Goal: Use online tool/utility

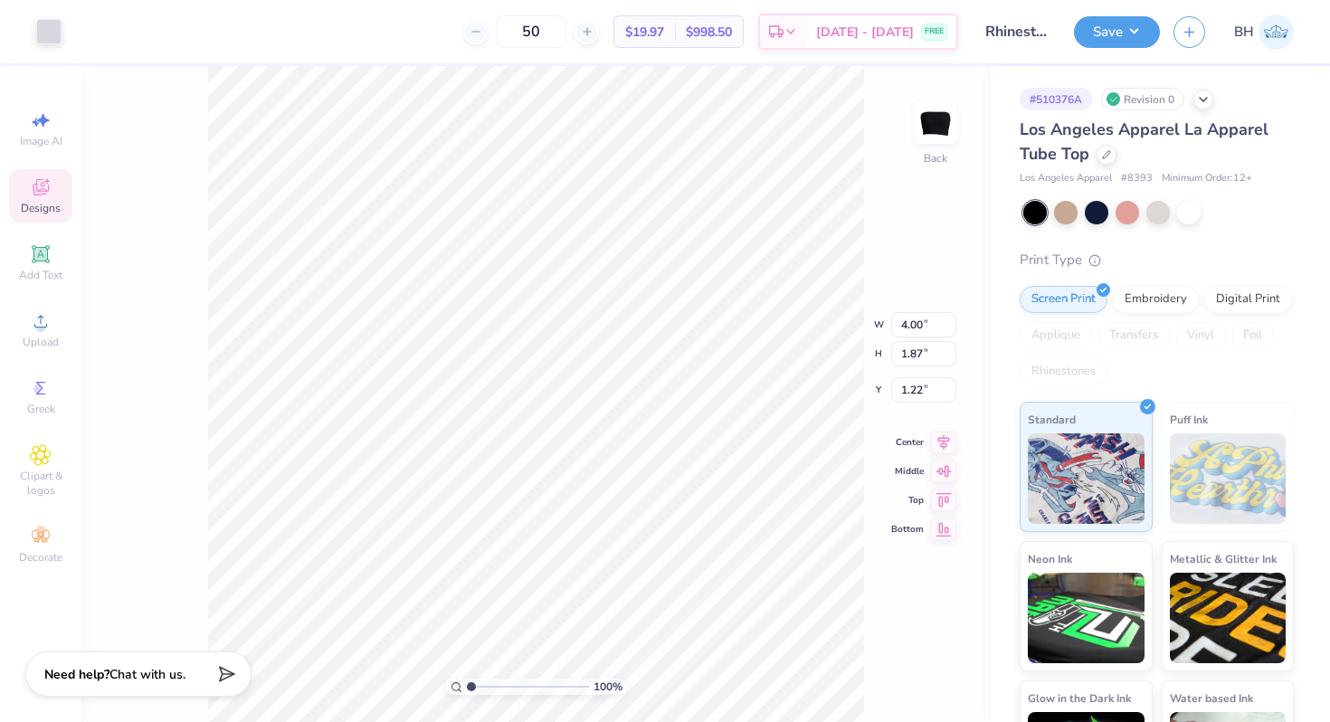
type input "5.20"
type input "2.43"
type input "1.39"
type input "4.26"
type input "1.99"
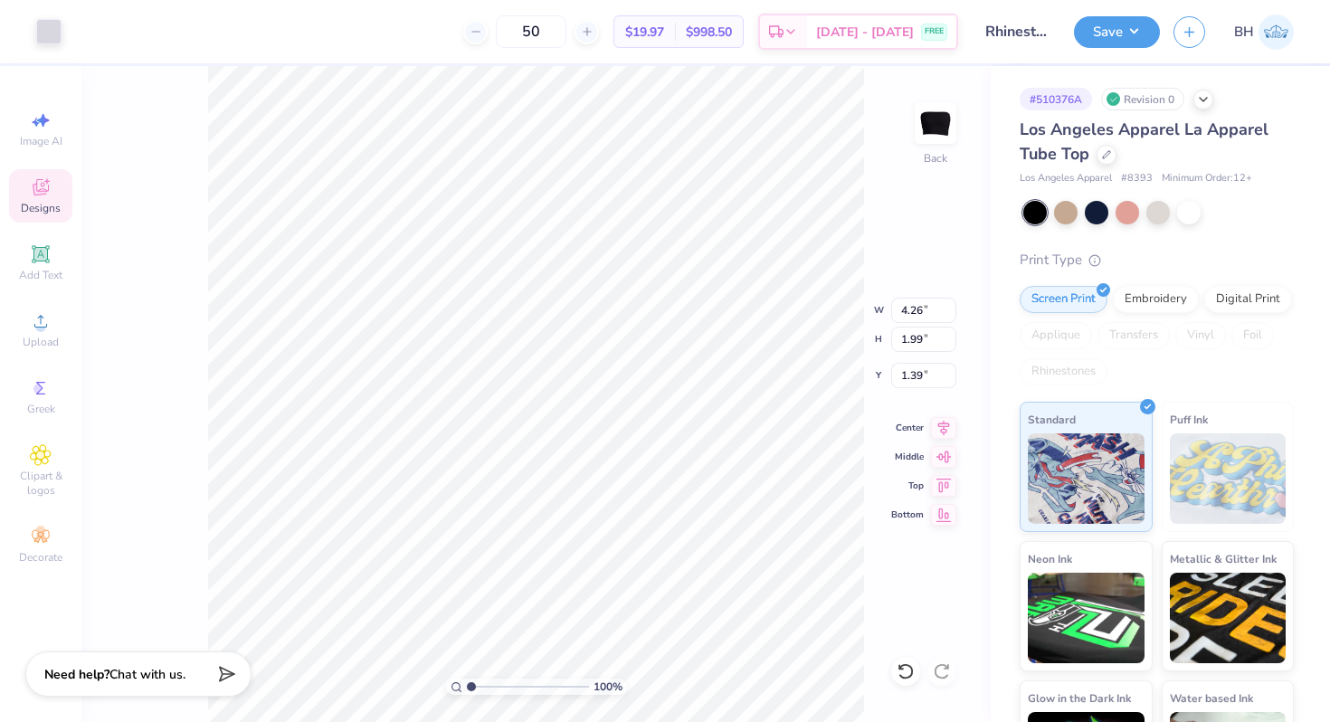
type input "1.33"
